Goal: Information Seeking & Learning: Learn about a topic

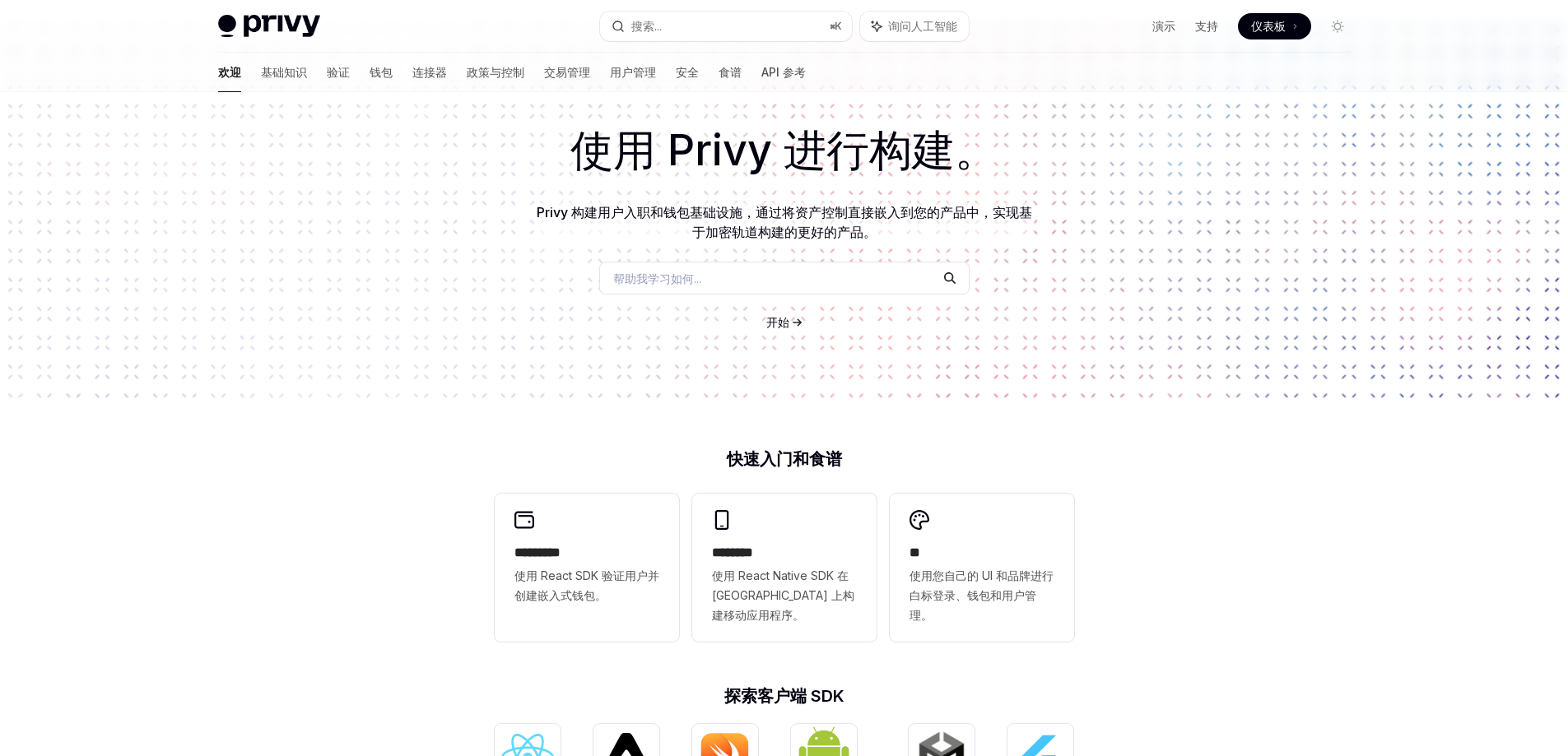
scroll to position [165, 0]
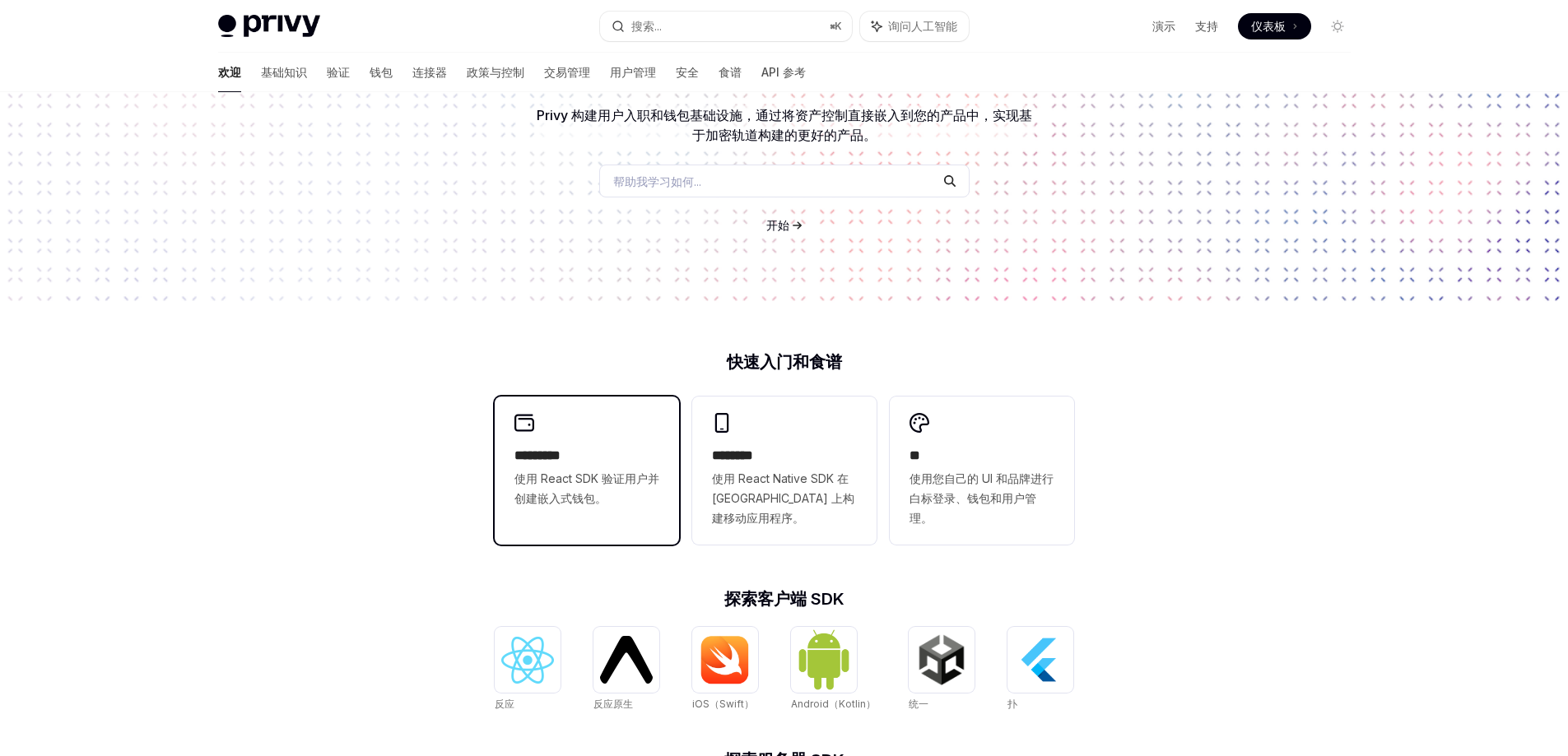
click at [604, 442] on div "********* 使用 React SDK 验证用户并创建嵌入式钱包。" at bounding box center [587, 461] width 185 height 129
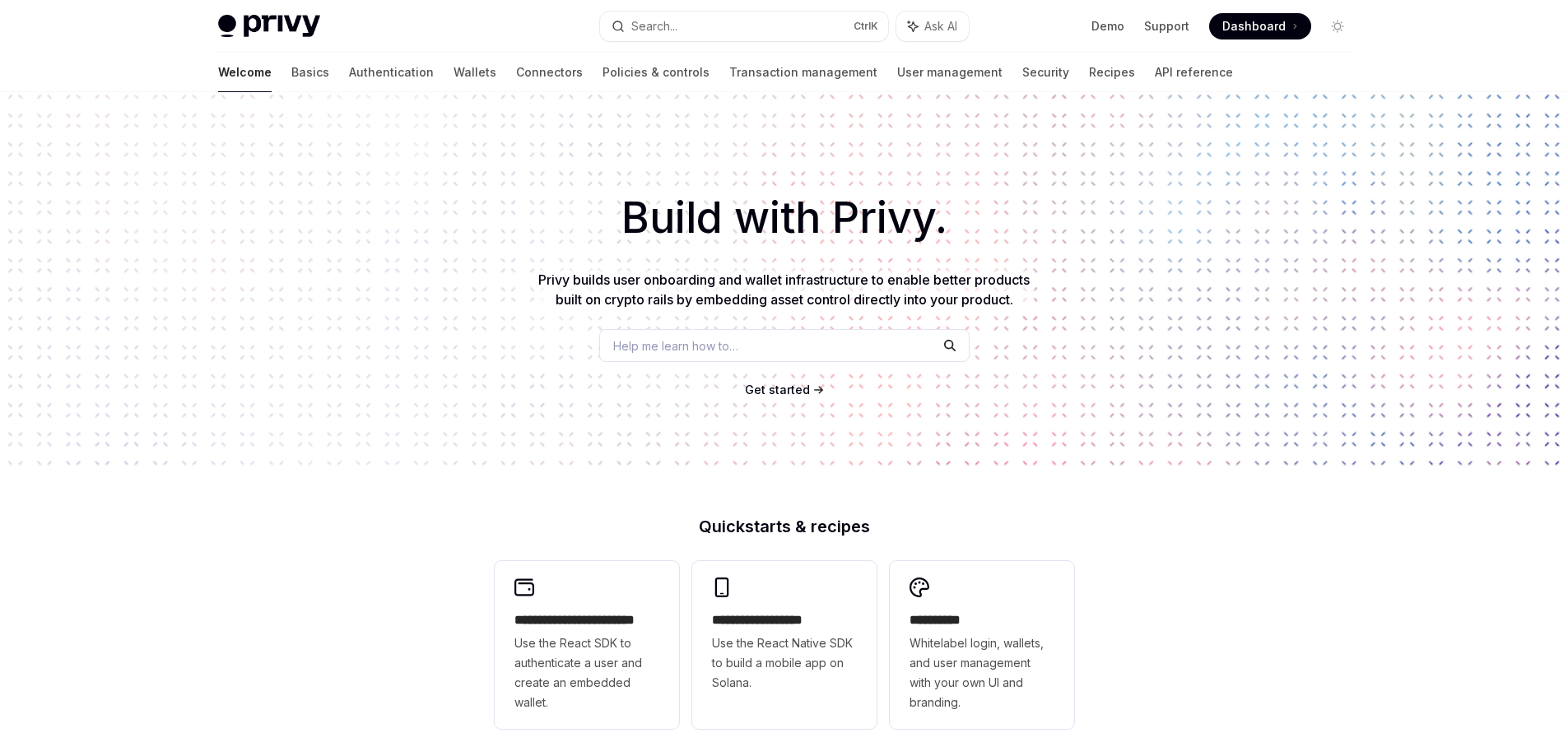
scroll to position [165, 0]
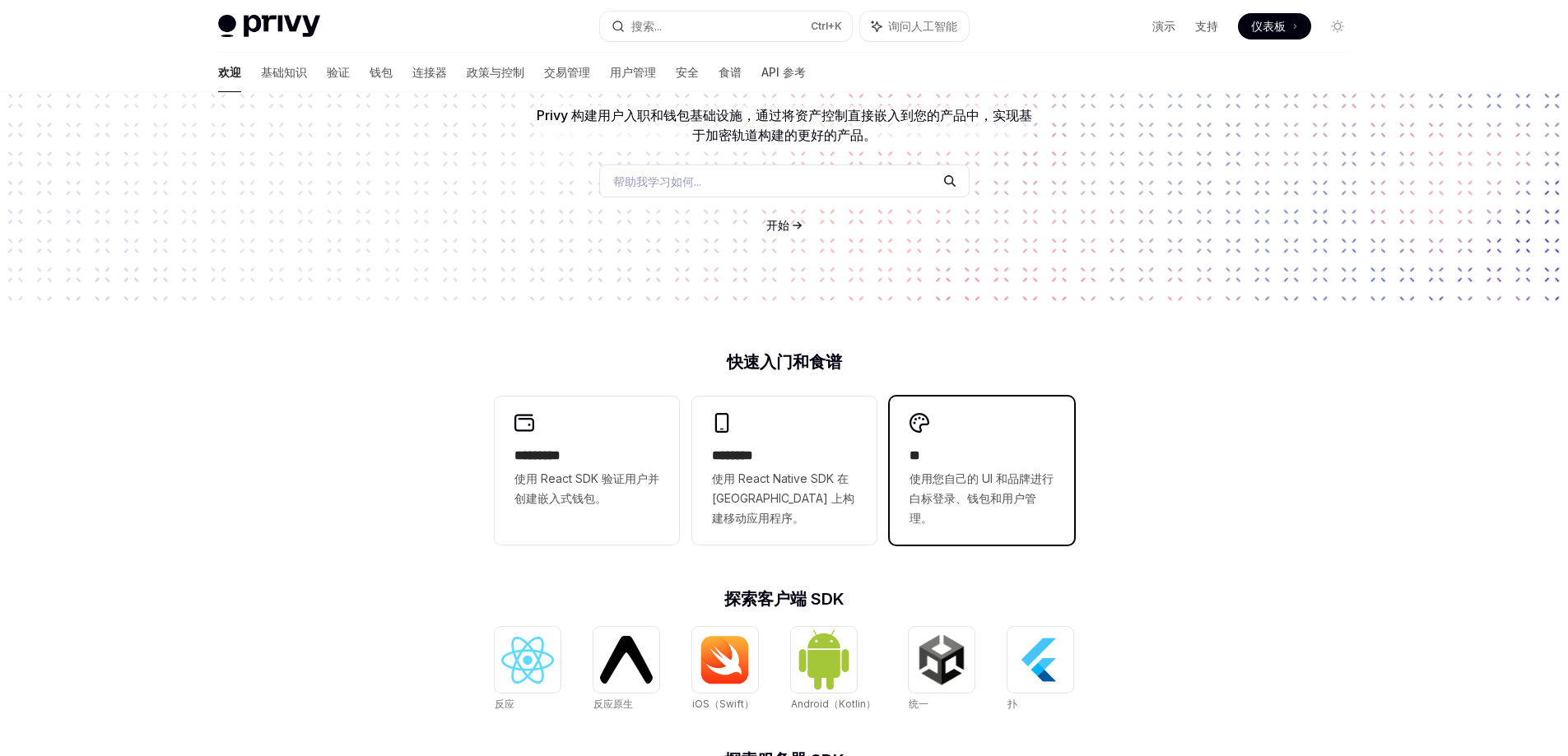
click at [1046, 456] on h2 "**" at bounding box center [981, 455] width 145 height 20
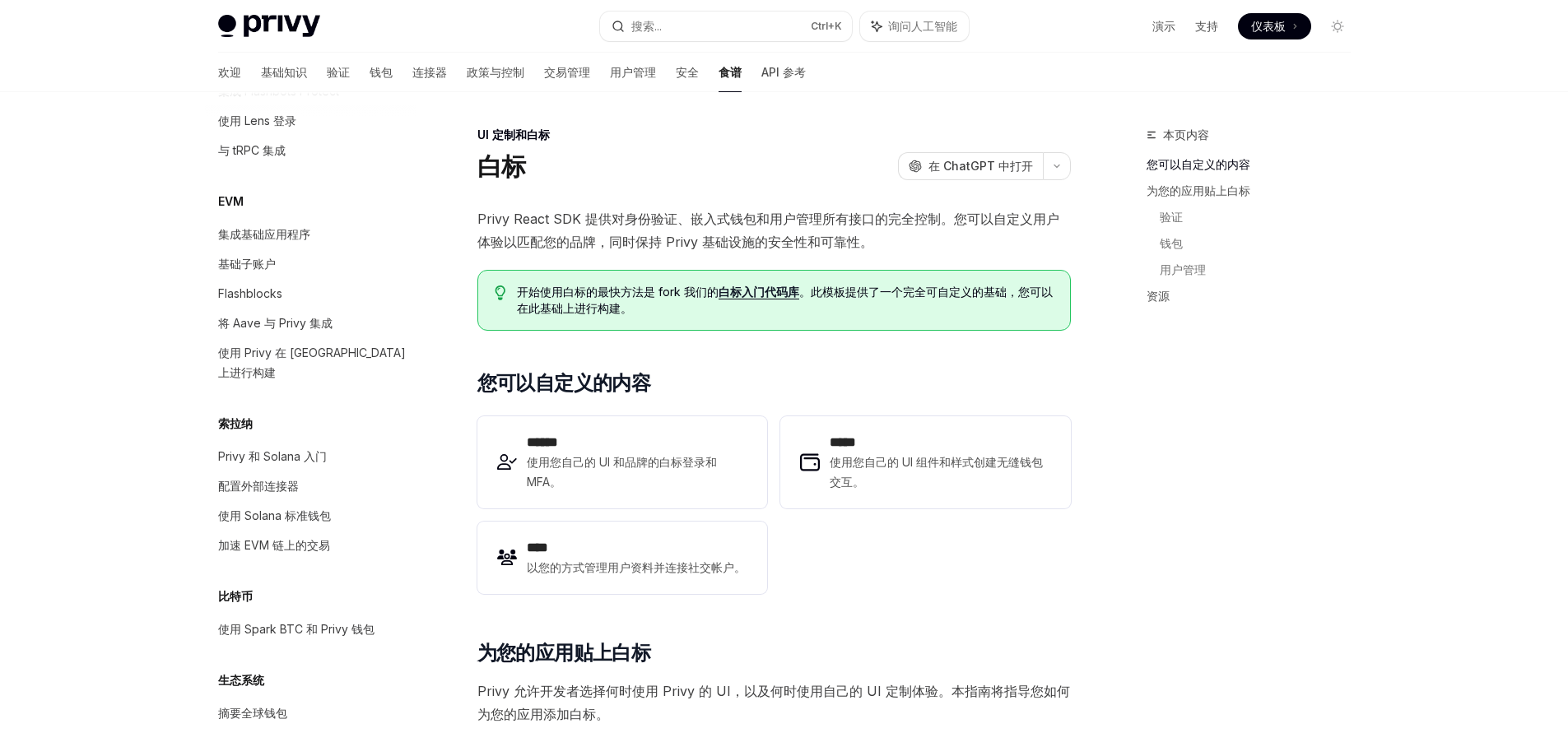
scroll to position [1978, 0]
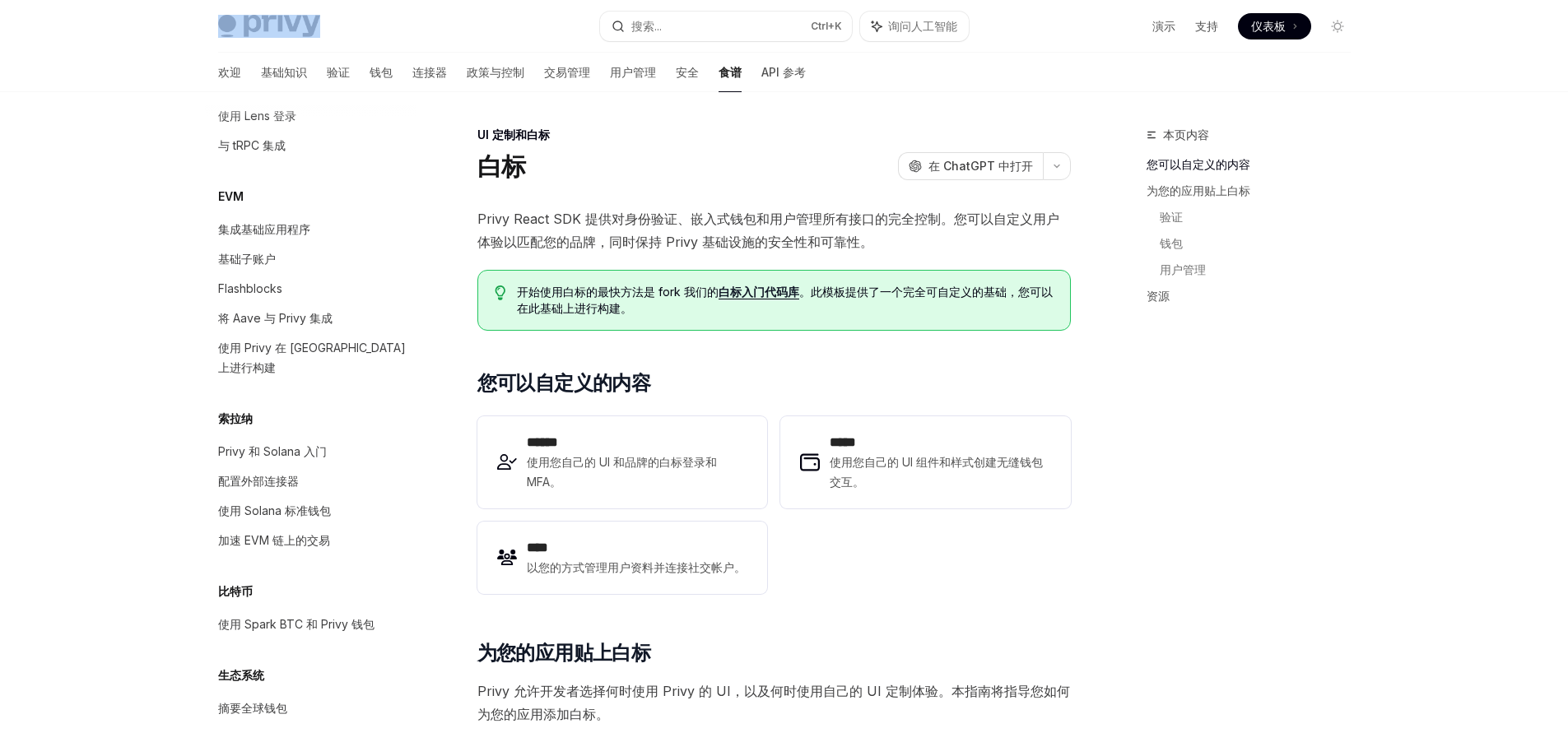
drag, startPoint x: 326, startPoint y: 26, endPoint x: 258, endPoint y: 28, distance: 68.0
click at [258, 28] on div "Privy Docs 主页" at bounding box center [402, 26] width 369 height 23
click at [643, 132] on div "UI 定制和白标" at bounding box center [773, 134] width 593 height 16
click at [761, 72] on font "API 参考" at bounding box center [783, 72] width 44 height 14
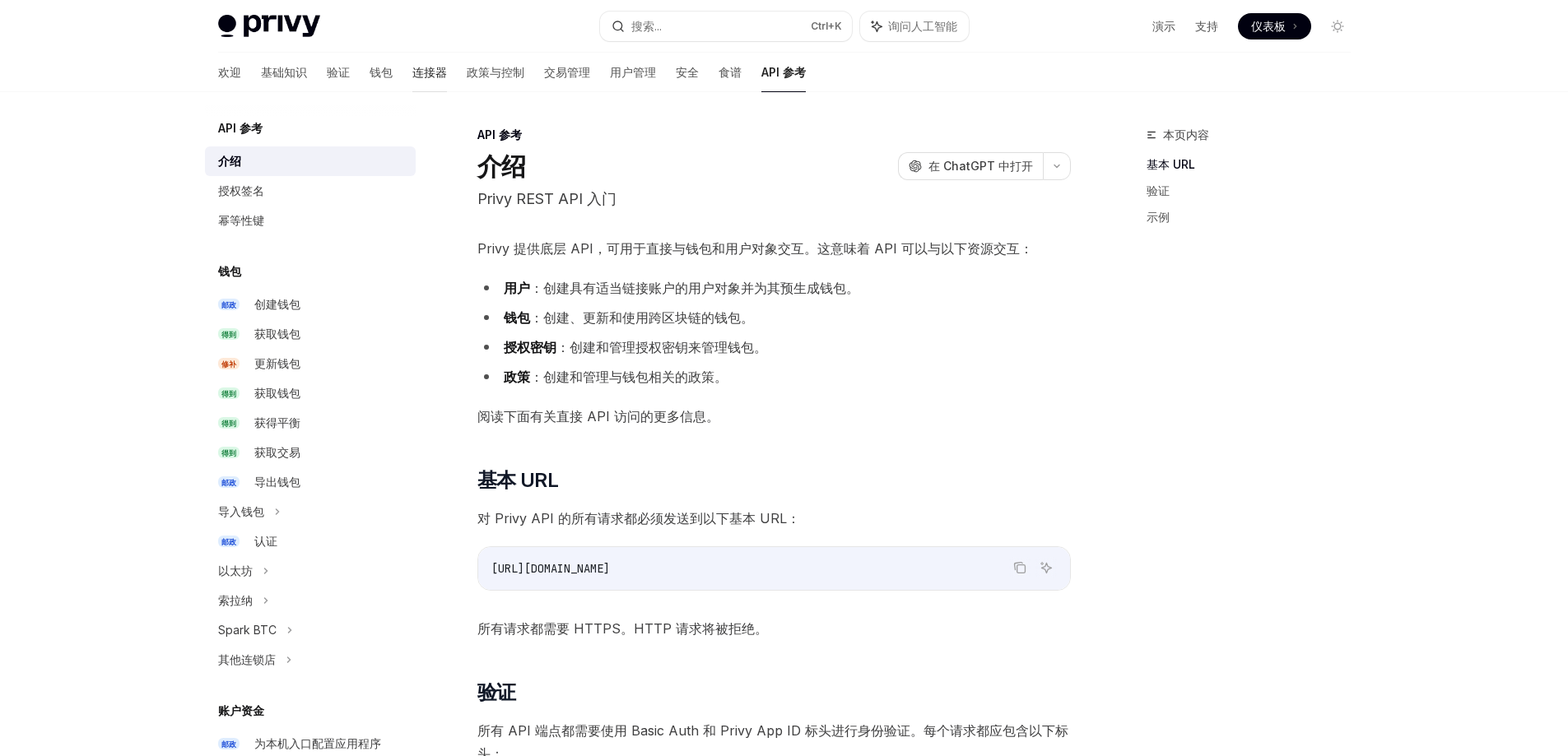
click at [413, 74] on font "连接器" at bounding box center [430, 72] width 35 height 14
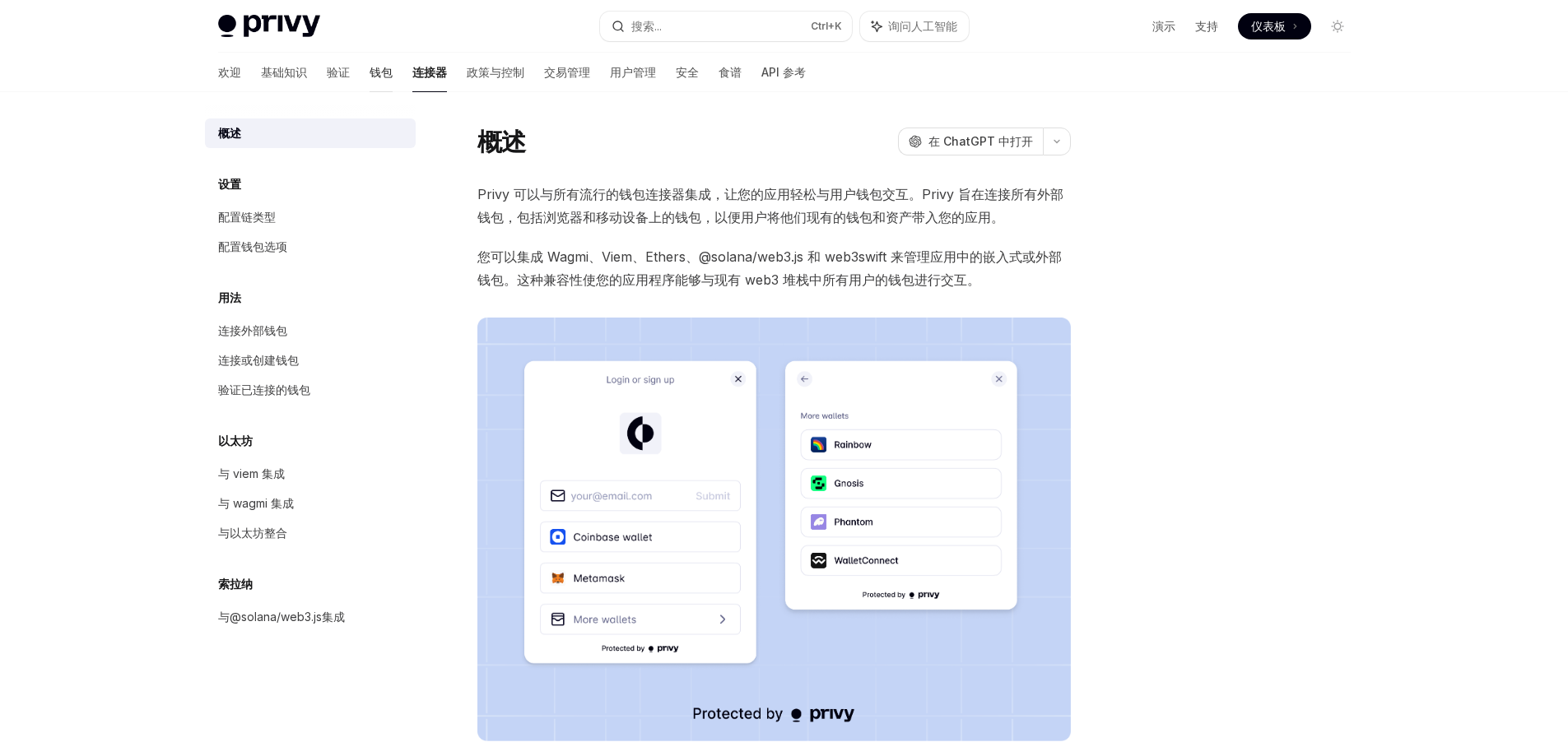
click at [369, 73] on font "钱包" at bounding box center [380, 72] width 23 height 14
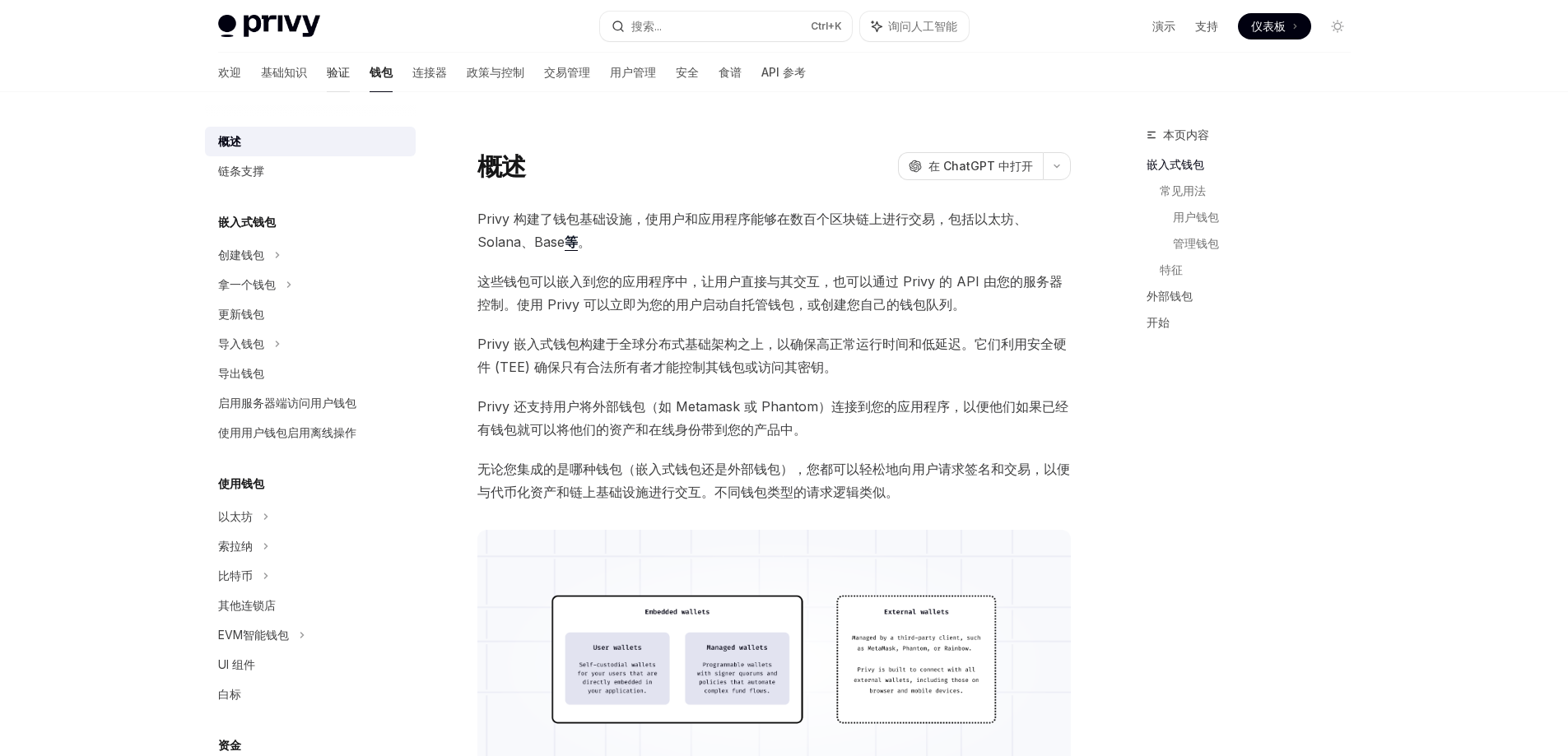
click at [326, 78] on font "验证" at bounding box center [338, 72] width 23 height 14
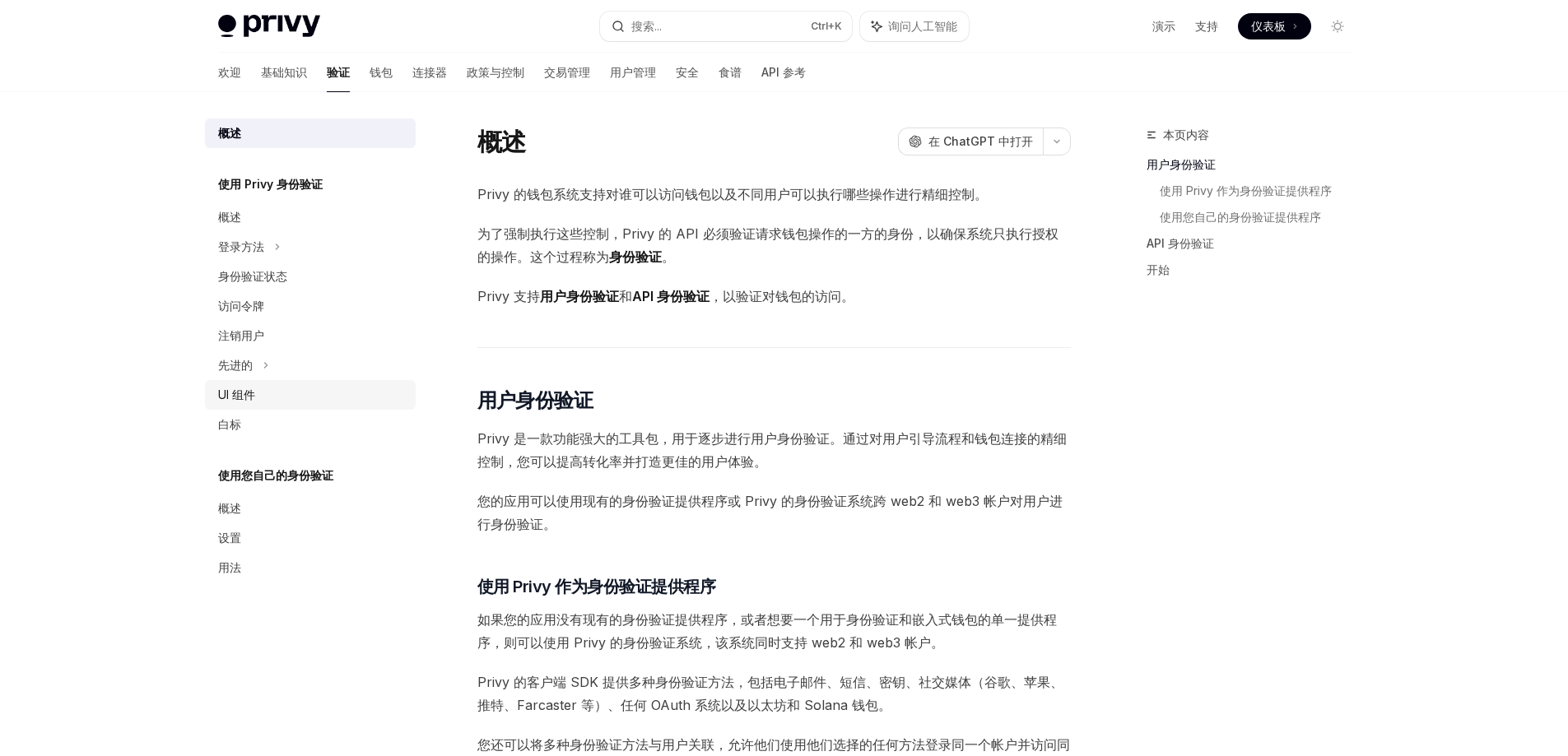
click at [270, 398] on div "UI 组件" at bounding box center [311, 395] width 187 height 20
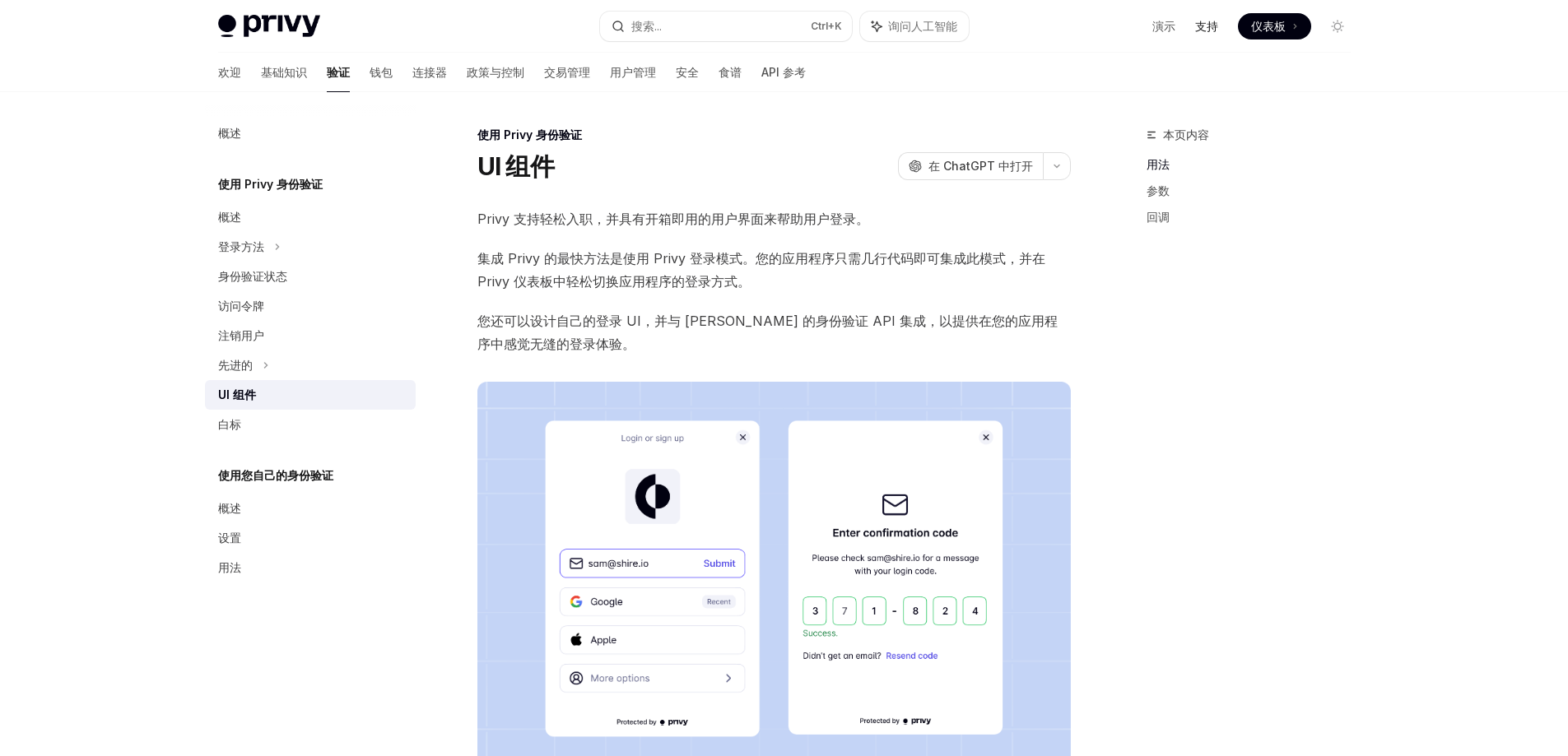
click at [1201, 25] on font "支持" at bounding box center [1207, 26] width 23 height 14
click at [262, 30] on img at bounding box center [269, 26] width 102 height 23
type textarea "*"
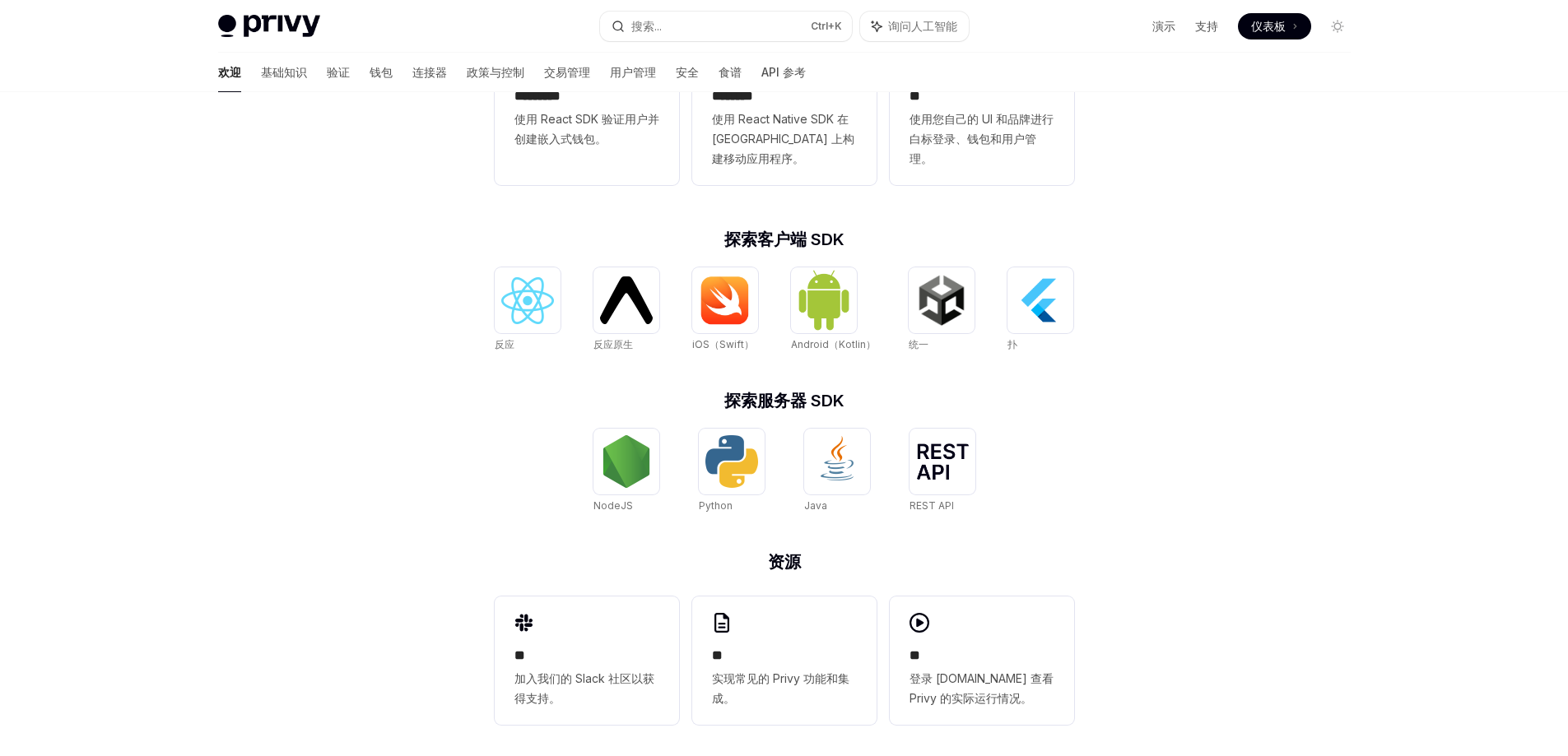
scroll to position [533, 0]
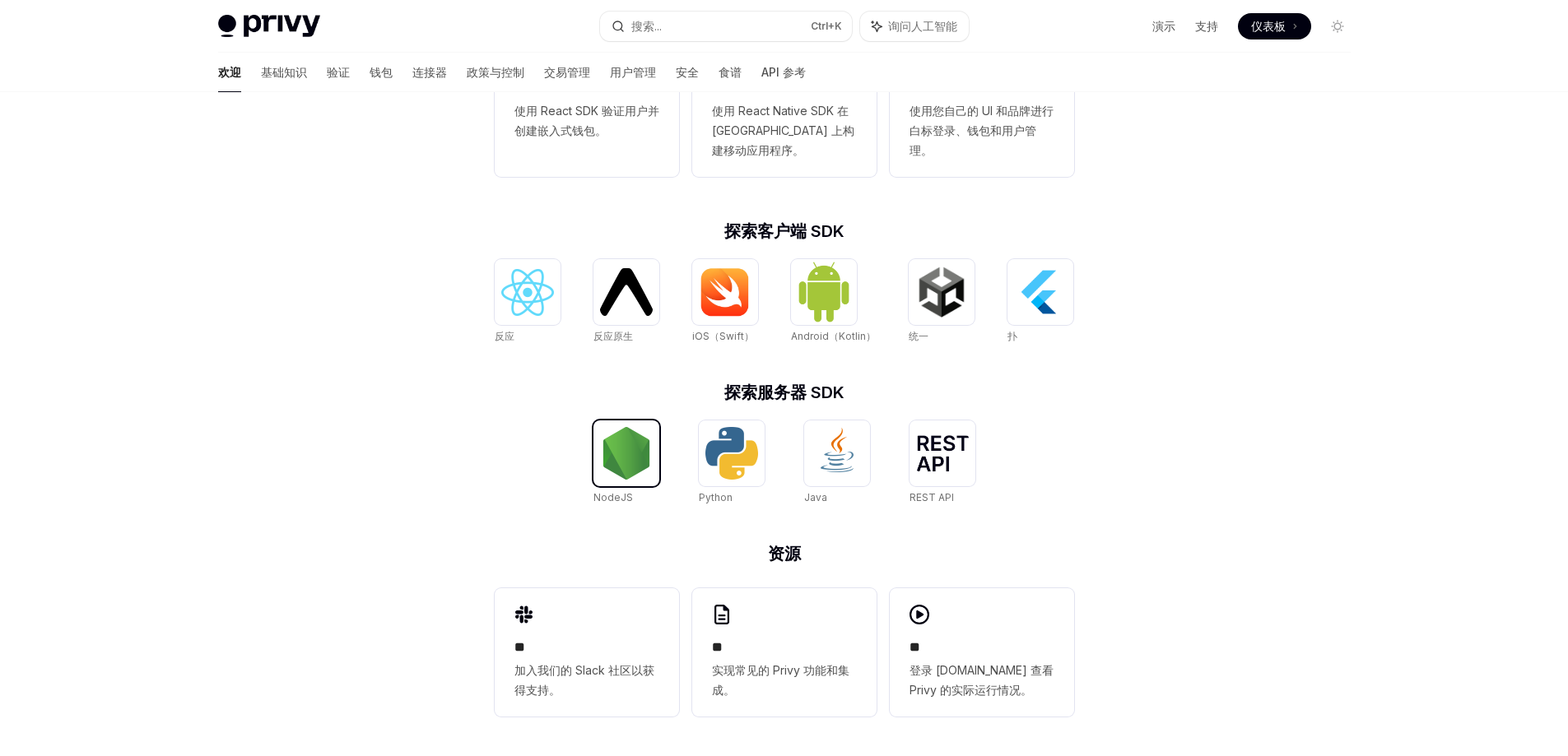
click at [635, 470] on img at bounding box center [626, 453] width 53 height 53
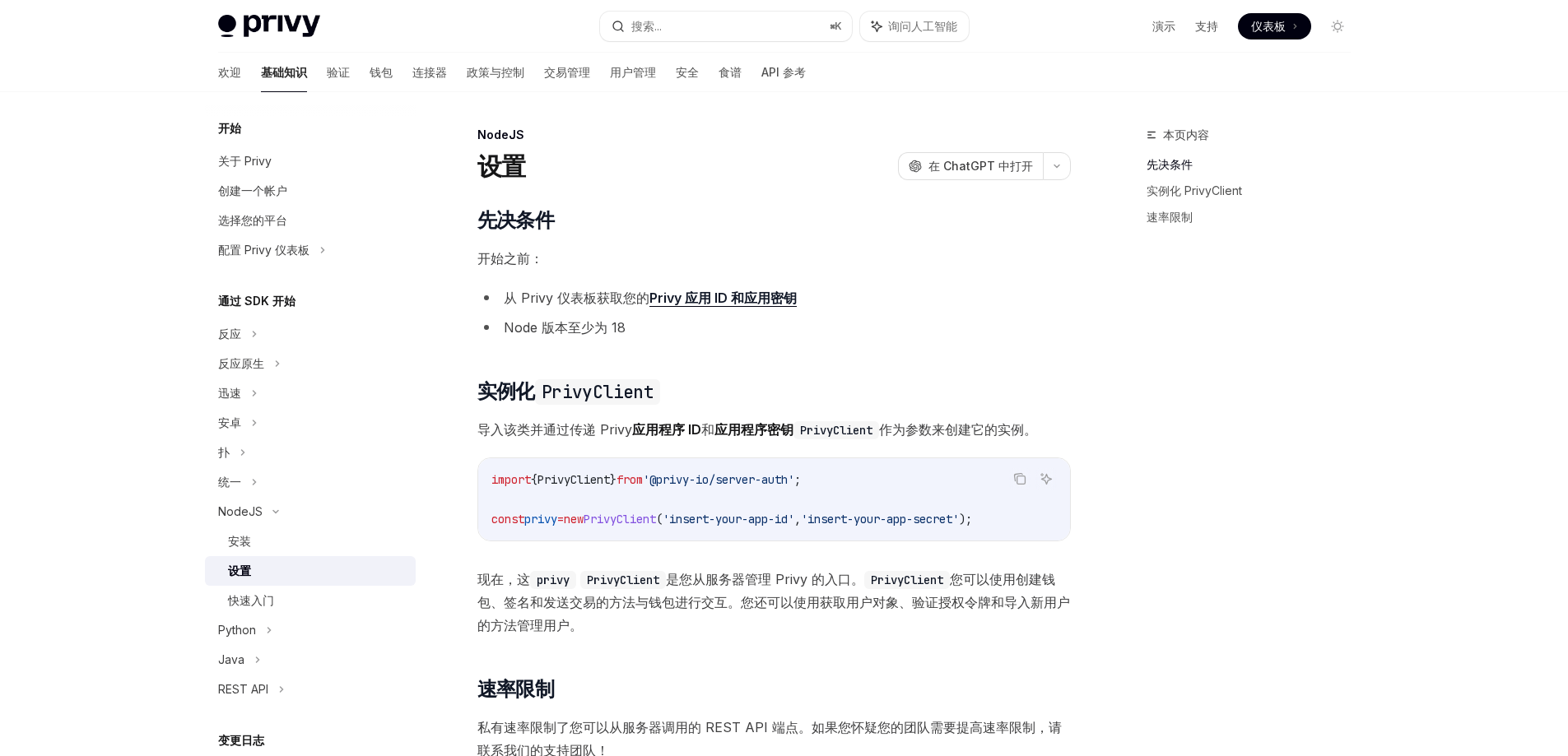
click at [708, 243] on div "​ 先决条件 开始之前： 从 Privy 仪表板 获取您的 Privy 应用 ID 和应用密钥 Node 版本至少为 18 ​ 实例化 PrivyClient…" at bounding box center [773, 515] width 593 height 616
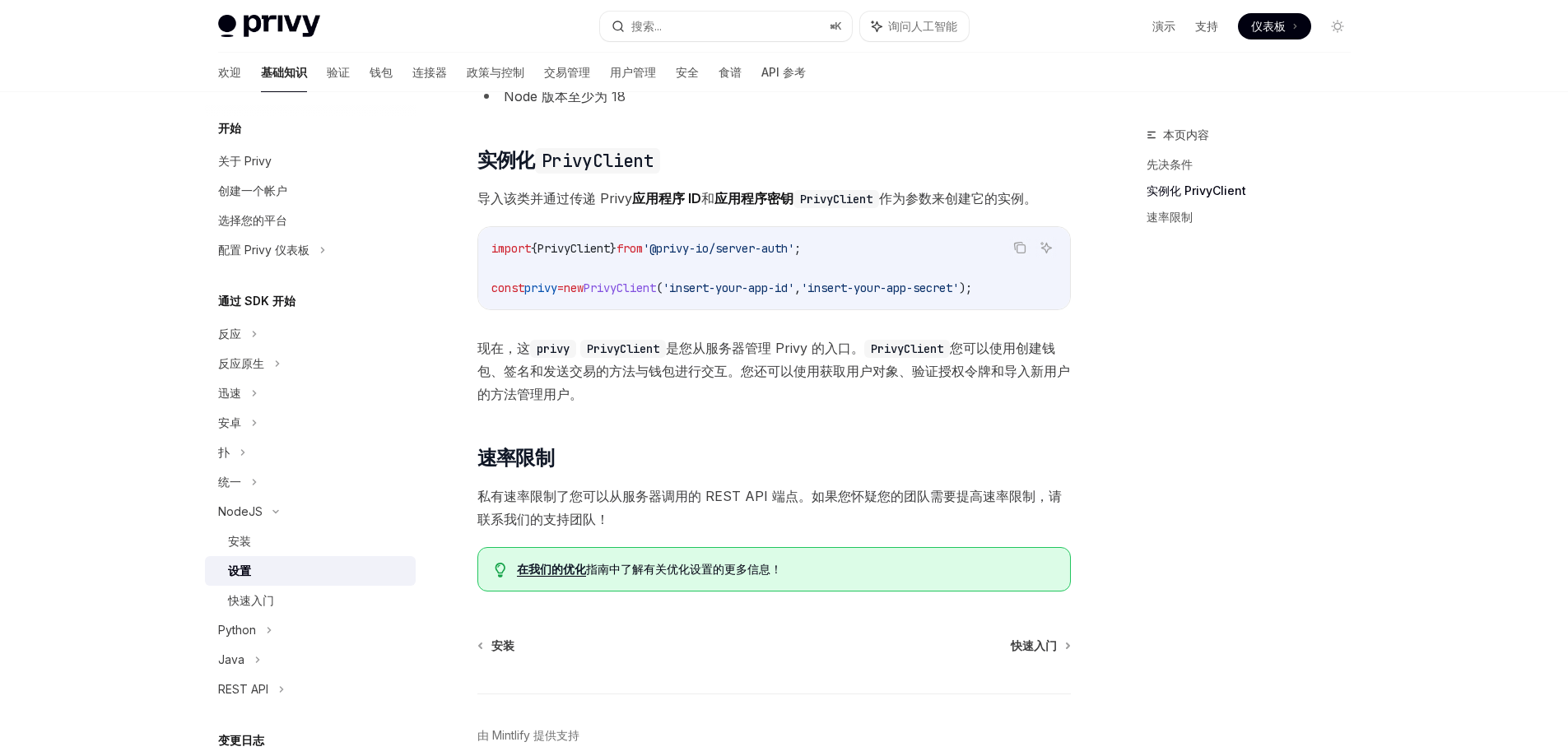
scroll to position [311, 0]
